Goal: Task Accomplishment & Management: Manage account settings

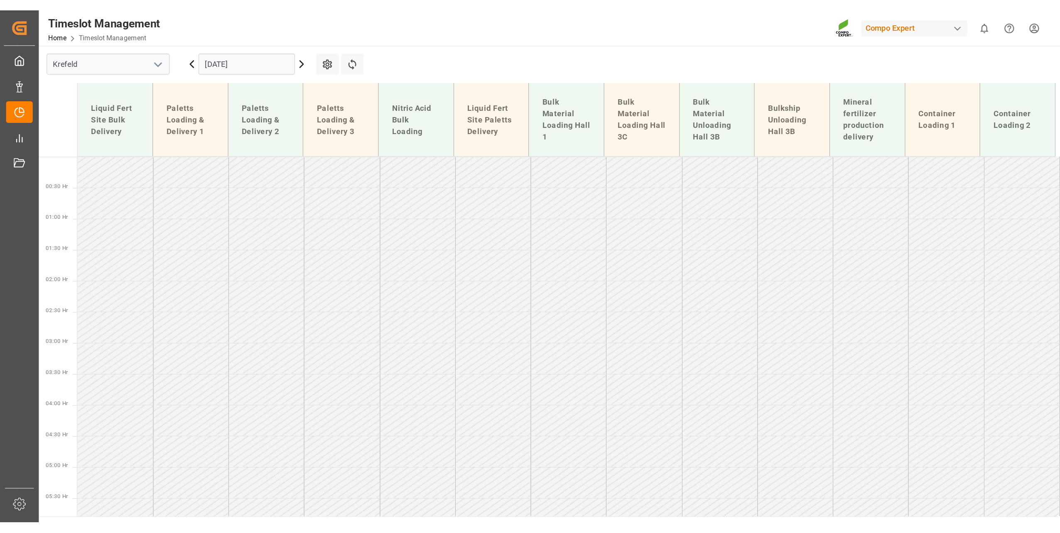
scroll to position [439, 0]
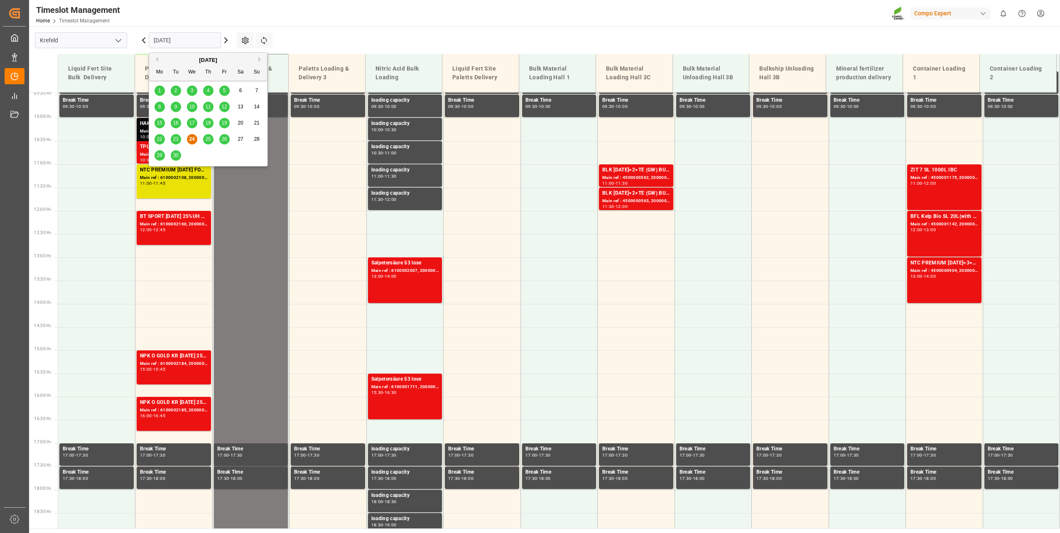
click at [178, 40] on input "[DATE]" at bounding box center [185, 40] width 72 height 16
click at [224, 142] on div "26" at bounding box center [224, 140] width 10 height 10
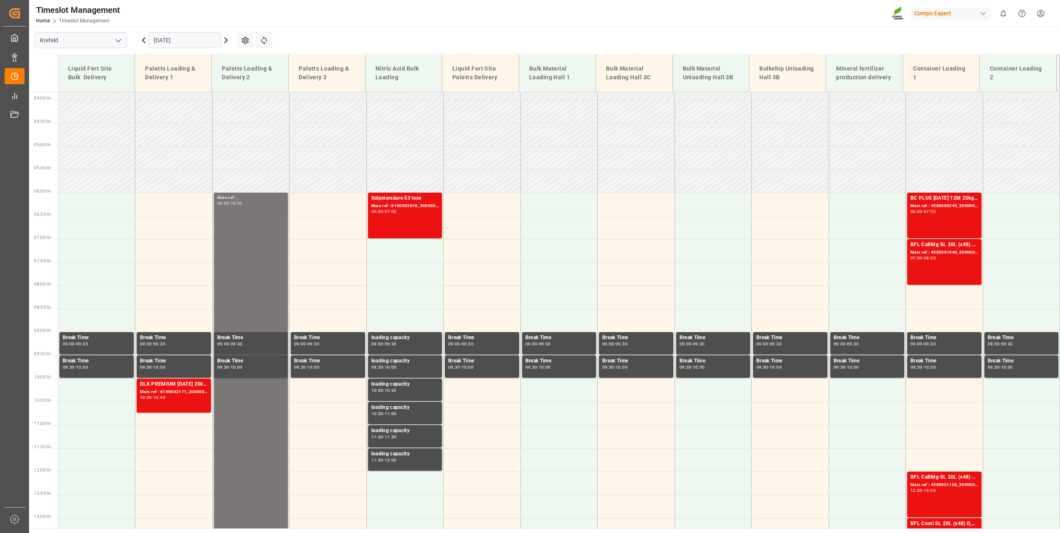
scroll to position [178, 0]
click at [318, 383] on td at bounding box center [327, 390] width 77 height 23
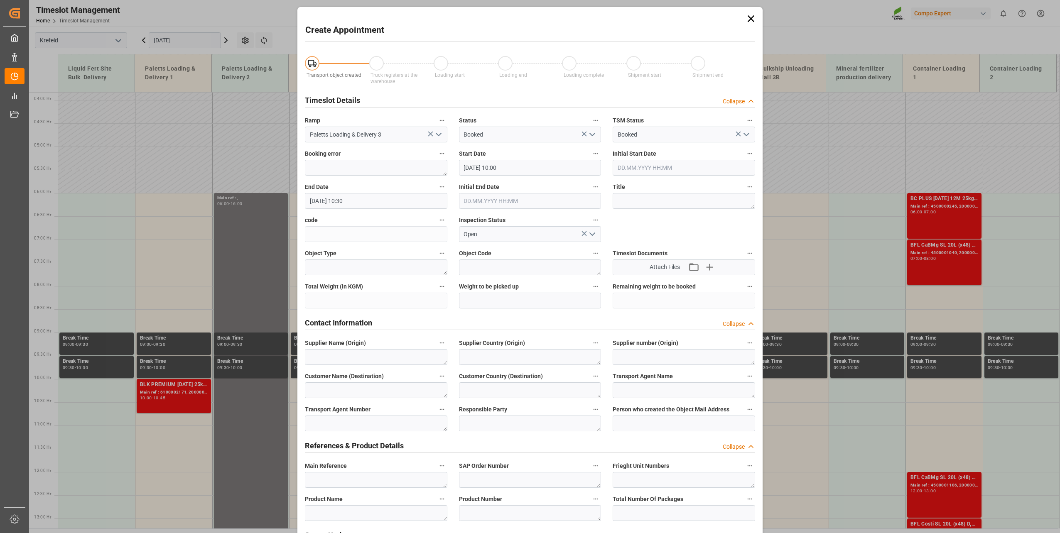
type input "[DATE] 10:00"
type input "[DATE] 10:30"
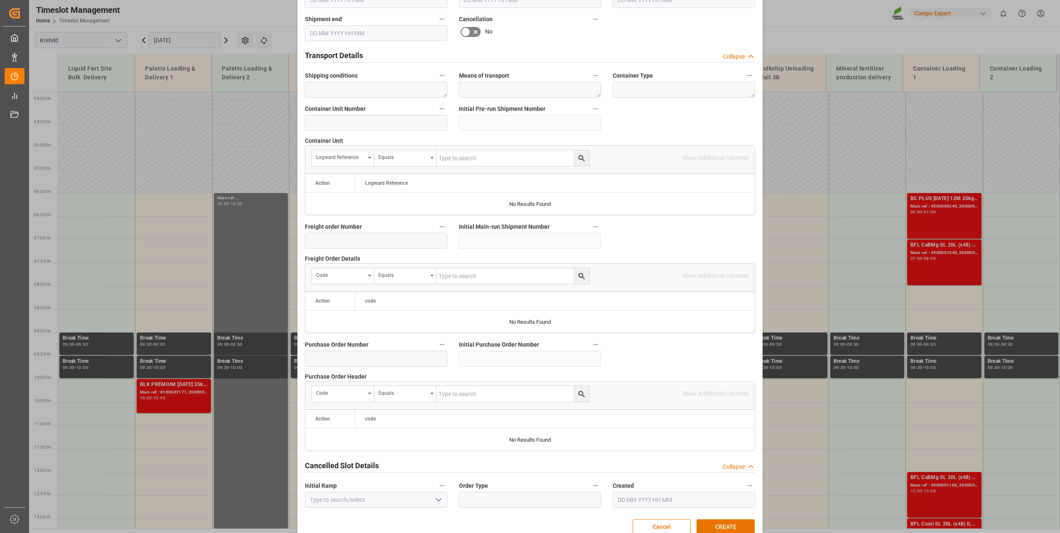
scroll to position [619, 0]
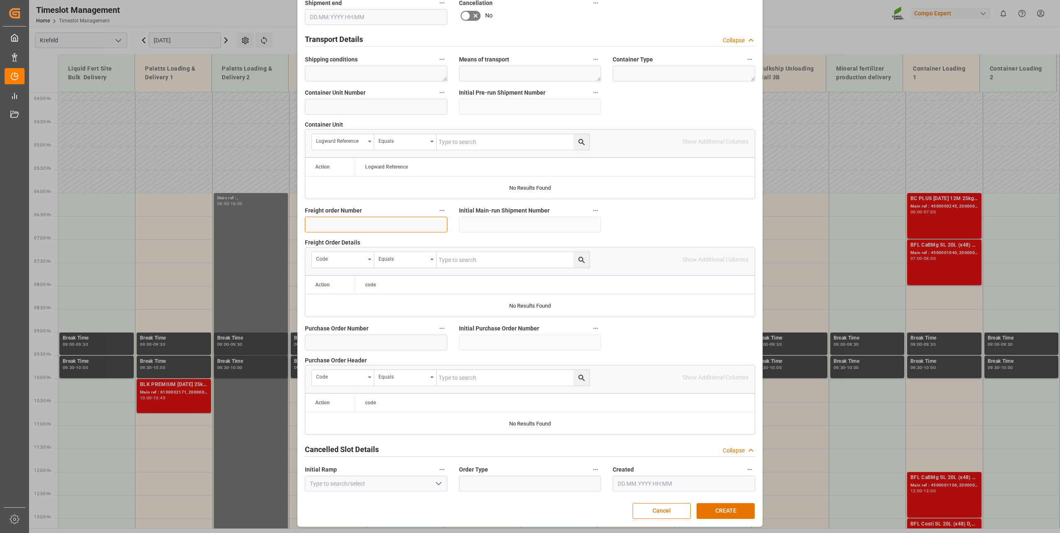
click at [391, 221] on input at bounding box center [376, 225] width 142 height 16
type input "6100002079"
click at [723, 383] on button "CREATE" at bounding box center [725, 511] width 58 height 16
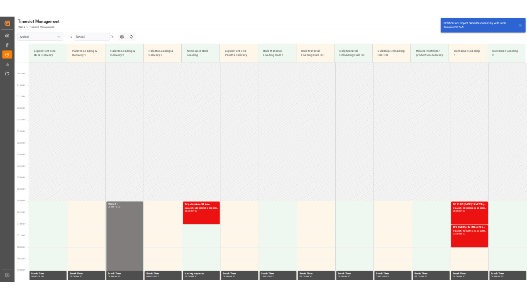
scroll to position [422, 0]
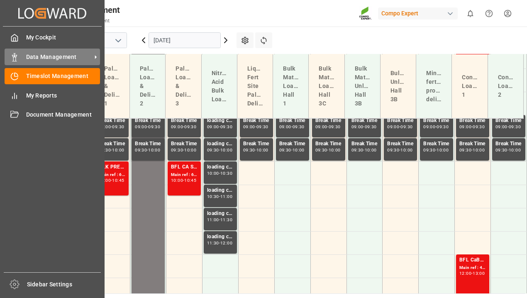
click at [11, 57] on icon at bounding box center [14, 57] width 8 height 8
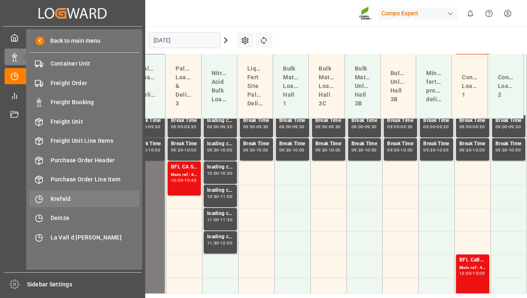
click at [73, 197] on span "Krefeld" at bounding box center [95, 199] width 89 height 9
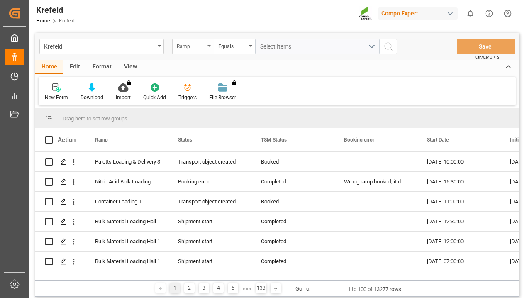
click at [194, 42] on div "Ramp" at bounding box center [191, 46] width 28 height 10
type input "sap"
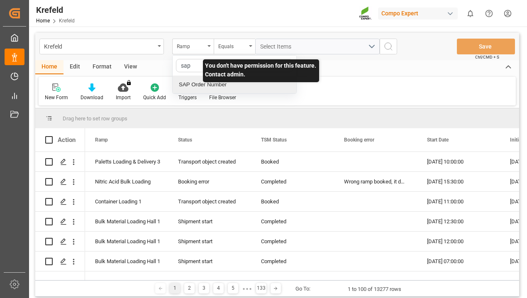
click at [218, 86] on div "SAP Order Number" at bounding box center [235, 84] width 124 height 17
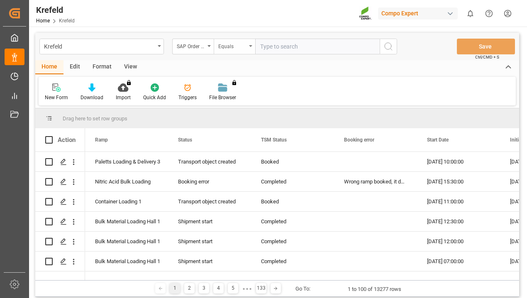
click at [253, 39] on div "Equals" at bounding box center [235, 47] width 42 height 16
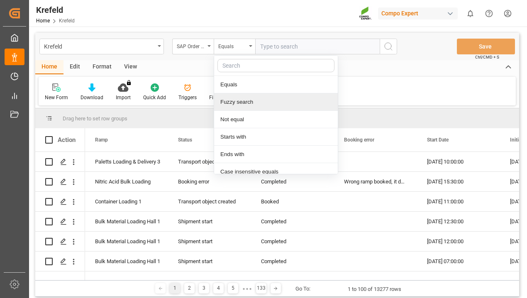
drag, startPoint x: 238, startPoint y: 99, endPoint x: 260, endPoint y: 77, distance: 31.1
click at [239, 99] on div "Fuzzy search" at bounding box center [276, 101] width 124 height 17
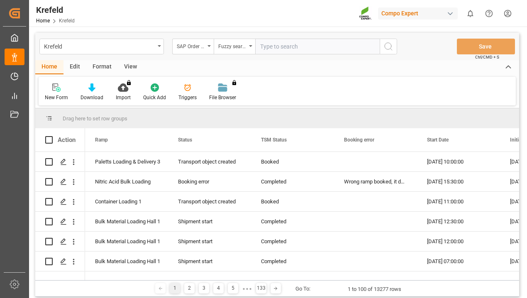
click at [275, 58] on div "Krefeld SAP Order Number Fuzzy search Save Ctrl/CMD + S" at bounding box center [277, 46] width 484 height 27
click at [279, 46] on input "text" at bounding box center [317, 47] width 125 height 16
type input "200001101"
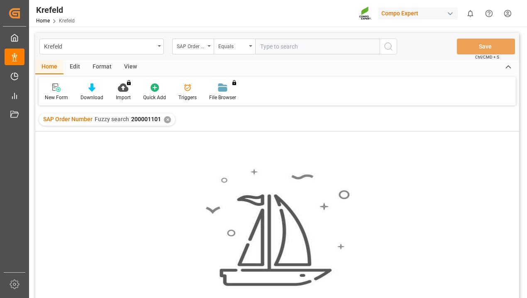
click at [165, 119] on div "✕" at bounding box center [167, 119] width 7 height 7
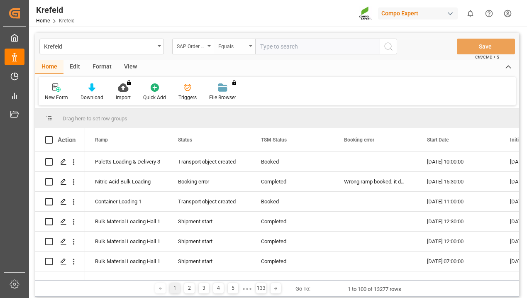
click at [222, 45] on div "Equals" at bounding box center [232, 46] width 28 height 10
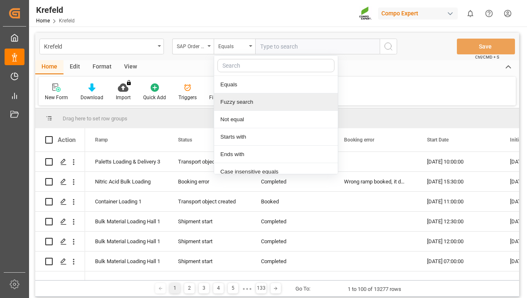
click at [259, 98] on div "Fuzzy search" at bounding box center [276, 101] width 124 height 17
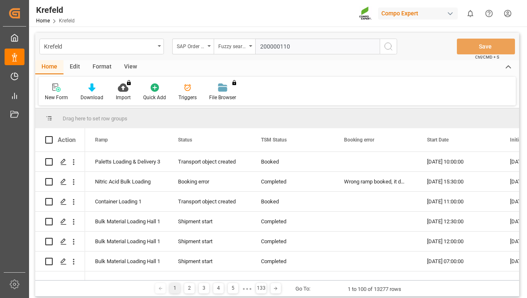
type input "2000001101"
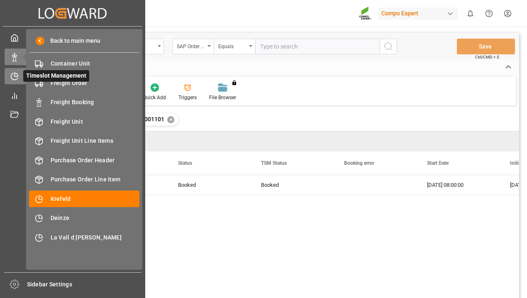
click at [11, 74] on icon at bounding box center [14, 76] width 8 height 8
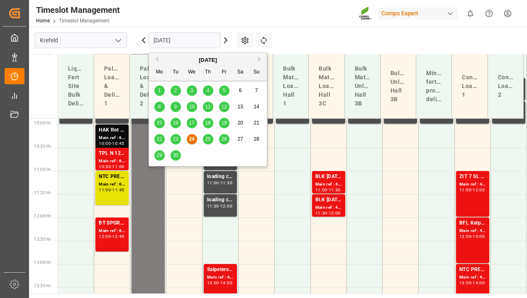
click at [167, 42] on input "[DATE]" at bounding box center [185, 40] width 72 height 16
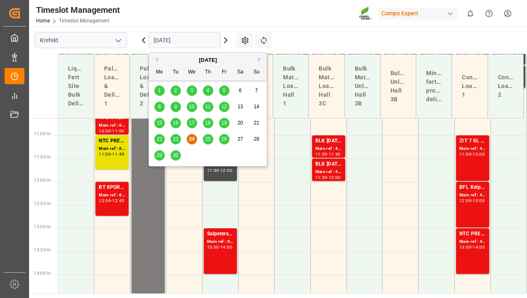
click at [260, 60] on button "Next Month" at bounding box center [260, 59] width 5 height 5
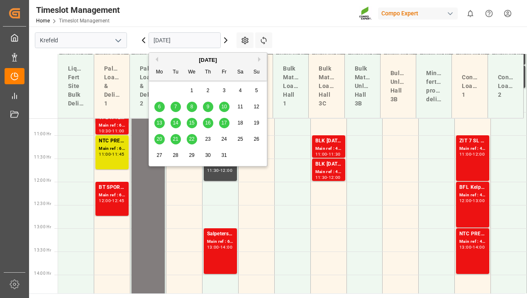
click at [194, 106] on div "8" at bounding box center [192, 107] width 10 height 10
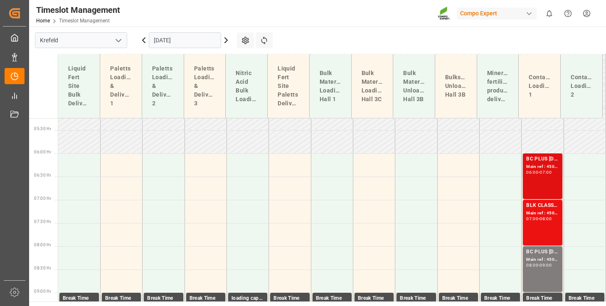
click at [538, 171] on div "-" at bounding box center [538, 173] width 1 height 4
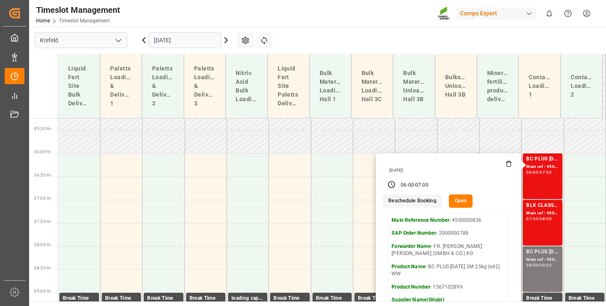
scroll to position [245, 0]
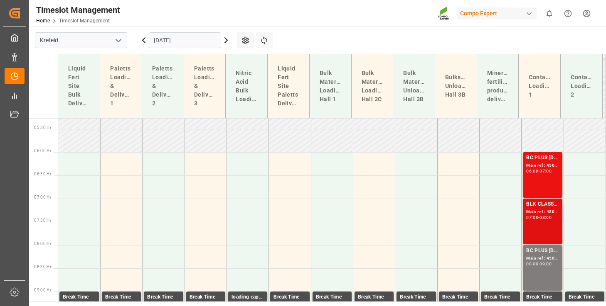
click at [548, 221] on div "BLK CLASSIC [DATE]+3+TE 1200kg BB Main ref : 4500001330, 2000001557 07:00 - 08:…" at bounding box center [542, 222] width 32 height 42
click at [546, 257] on div "Main ref : 4500001066, 2000001101" at bounding box center [542, 258] width 32 height 7
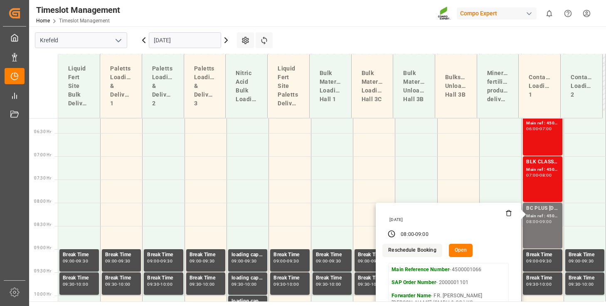
scroll to position [287, 0]
click at [451, 247] on button "Open" at bounding box center [461, 251] width 24 height 13
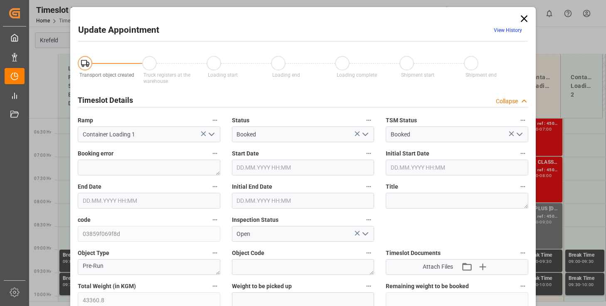
type input "43360.8"
type input "0"
type input "[DATE] 08:00"
type input "[DATE] 09:00"
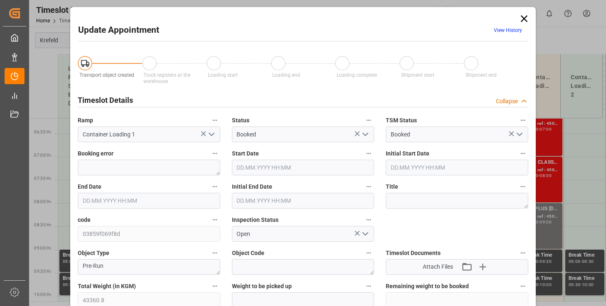
type input "[DATE] 08:30"
type input "[DATE] 05:54"
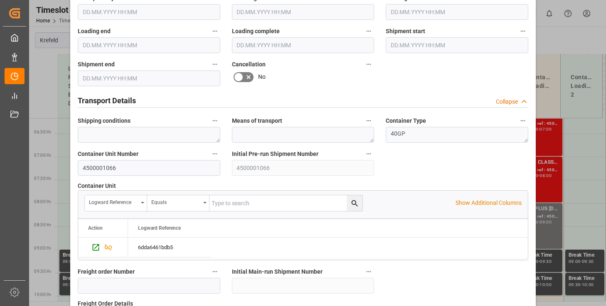
scroll to position [557, 0]
drag, startPoint x: 133, startPoint y: 165, endPoint x: 69, endPoint y: 167, distance: 64.8
click at [70, 167] on div "Update Appointment View History Transport object created Truck registers at the…" at bounding box center [302, 19] width 465 height 1139
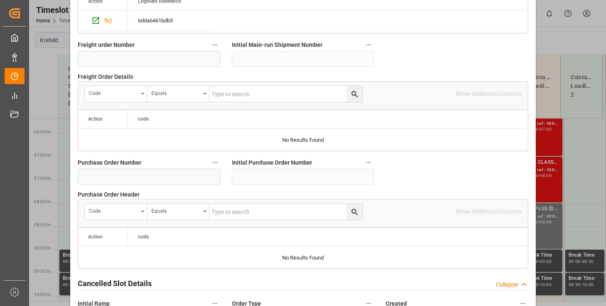
scroll to position [846, 0]
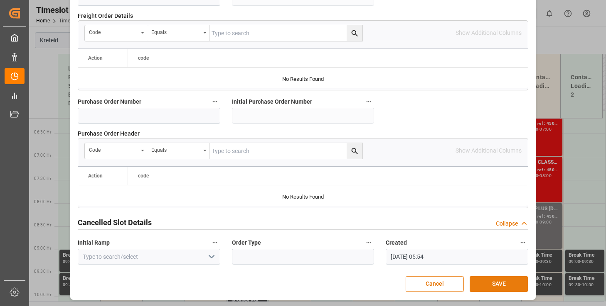
type input "4500001358"
click at [494, 282] on button "SAVE" at bounding box center [498, 285] width 58 height 16
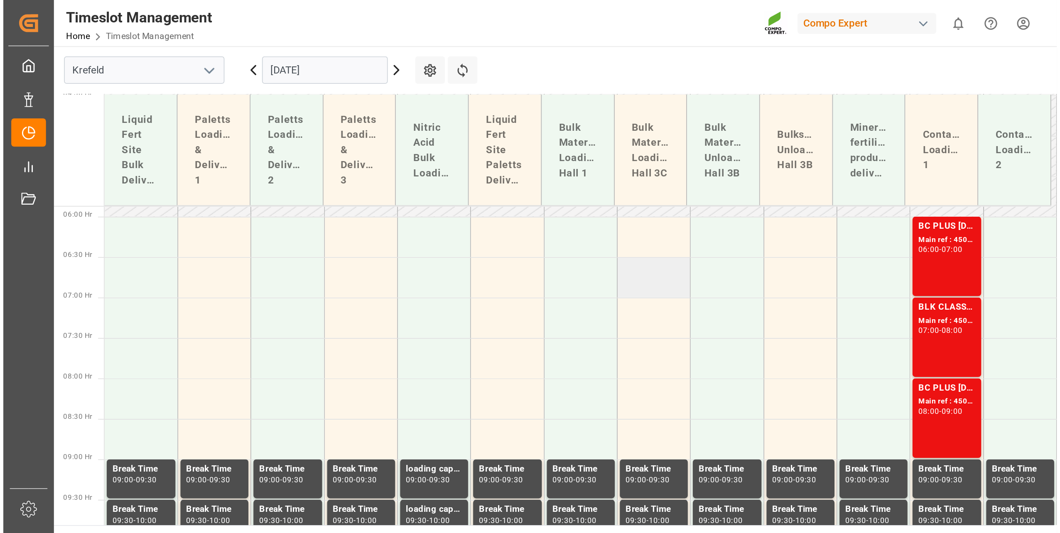
scroll to position [272, 0]
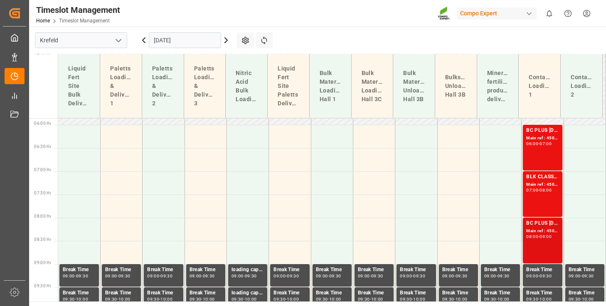
click at [544, 237] on div "09:00" at bounding box center [545, 237] width 12 height 4
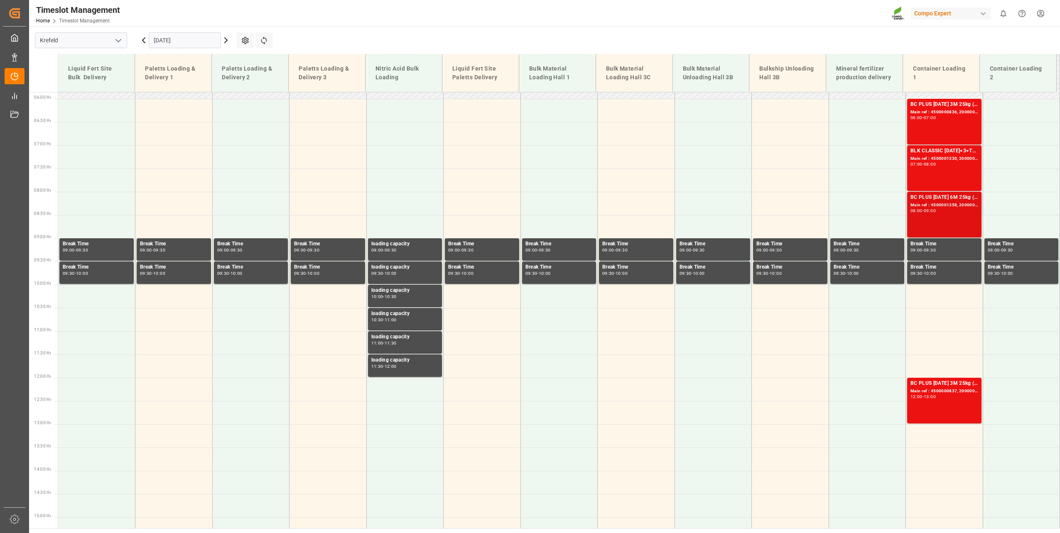
click at [794, 201] on div "BC PLUS [DATE] 6M 25kg (x42) INT;FLO T CLUB [DATE] 25kg (x42) INT" at bounding box center [944, 198] width 68 height 8
